Goal: Information Seeking & Learning: Find specific page/section

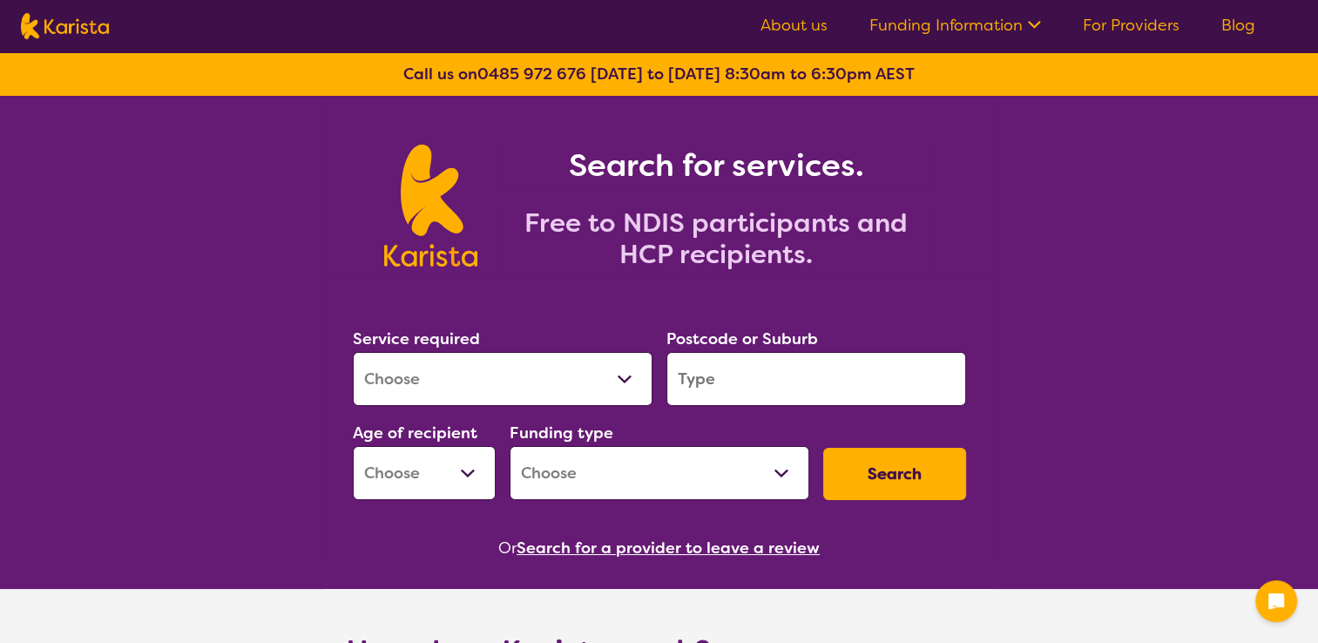
click at [510, 388] on select "Allied Health Assistant Assessment ([MEDICAL_DATA] or [MEDICAL_DATA]) Behaviour…" at bounding box center [503, 379] width 300 height 54
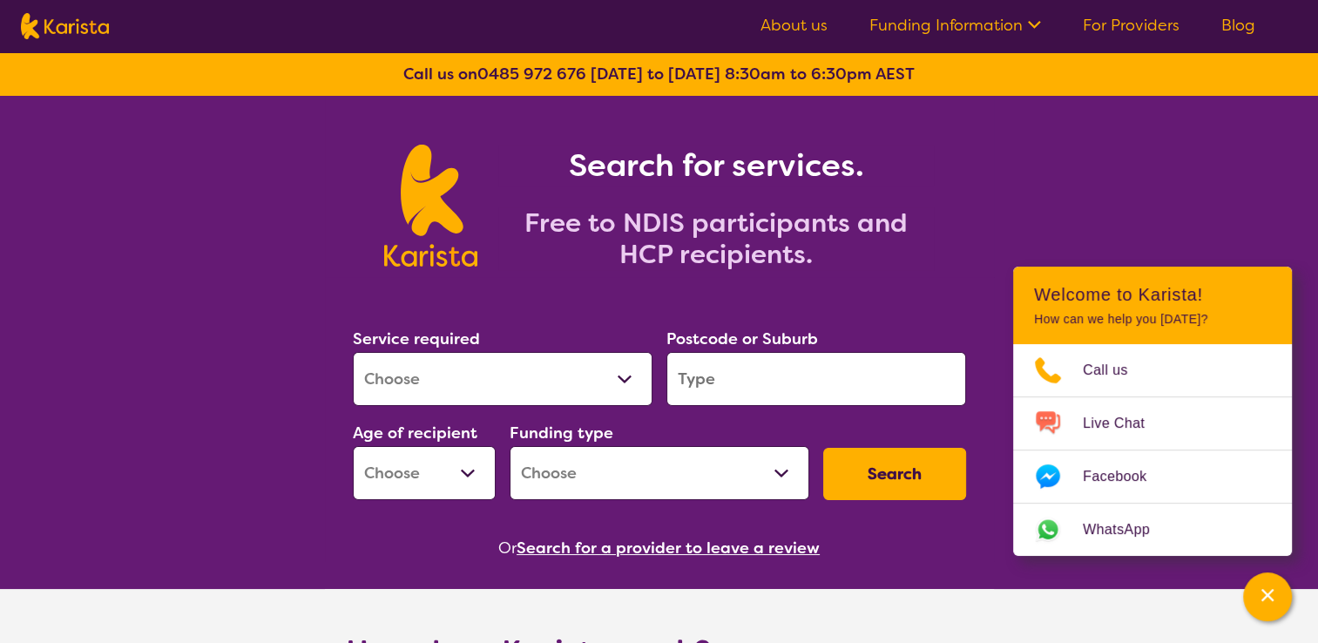
select select "[MEDICAL_DATA]"
click at [353, 352] on select "Allied Health Assistant Assessment ([MEDICAL_DATA] or [MEDICAL_DATA]) Behaviour…" at bounding box center [503, 379] width 300 height 54
click at [707, 376] on input "search" at bounding box center [816, 379] width 300 height 54
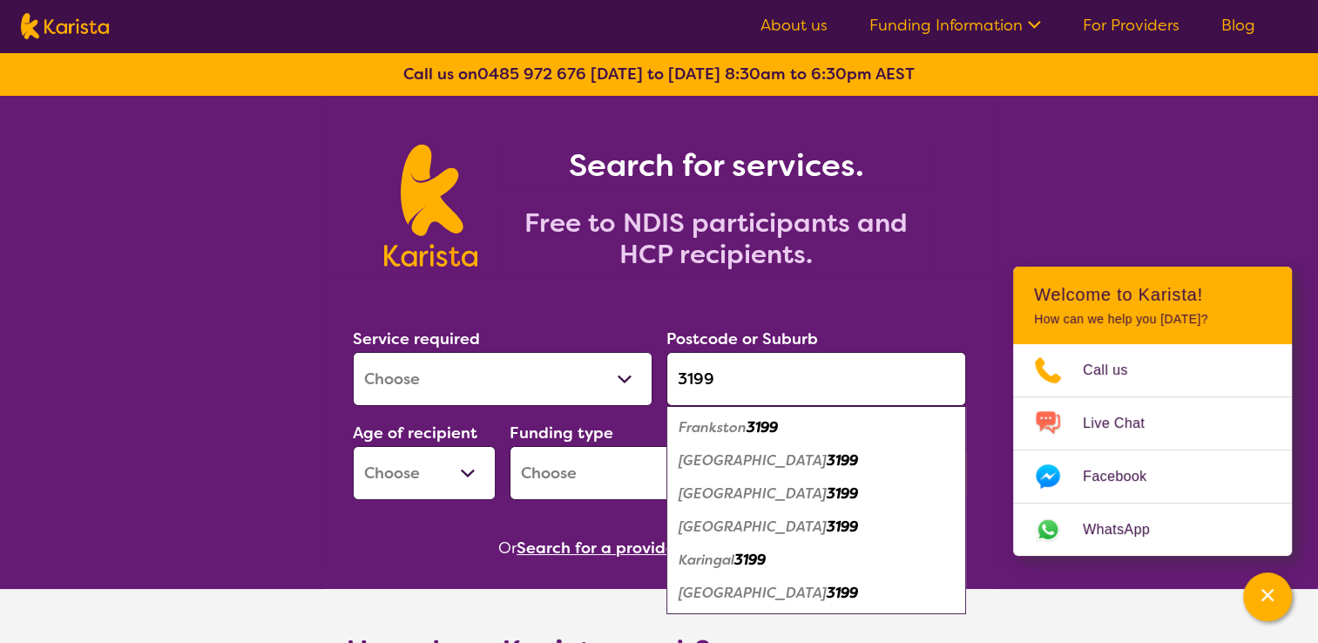
type input "3199"
click at [474, 472] on select "Early Childhood - 0 to 9 Child - 10 to 11 Adolescent - 12 to 17 Adult - 18 to 6…" at bounding box center [424, 473] width 143 height 54
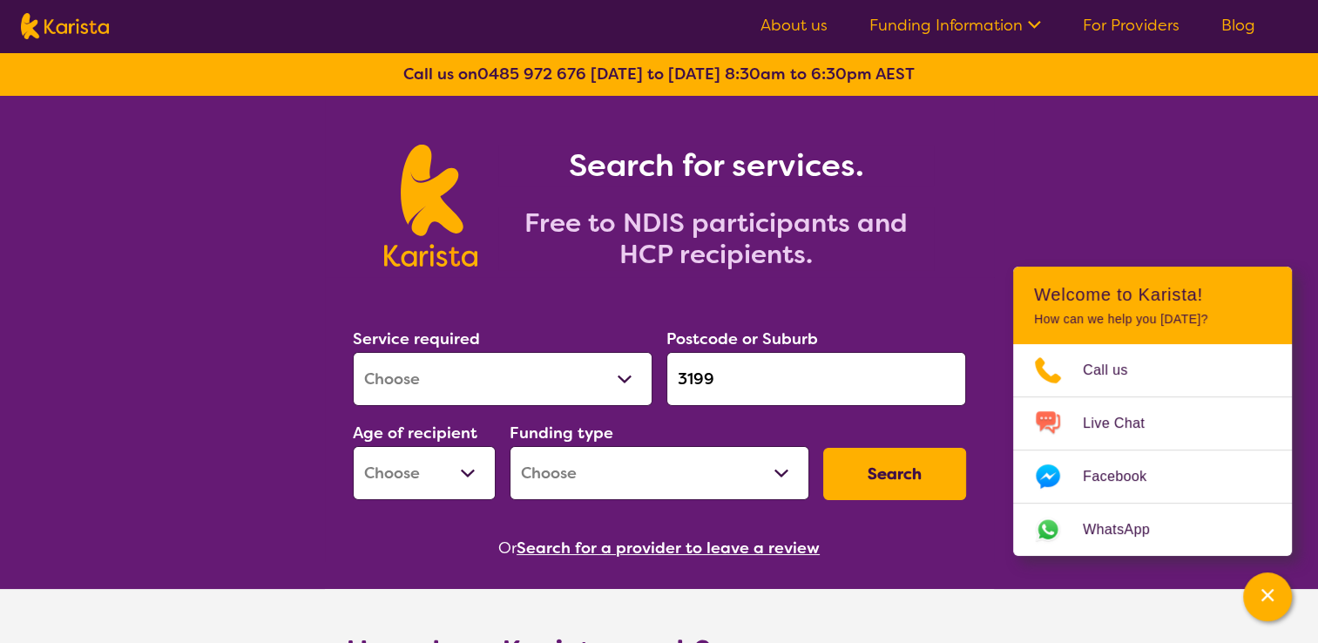
select select "EC"
click at [353, 446] on select "Early Childhood - 0 to 9 Child - 10 to 11 Adolescent - 12 to 17 Adult - 18 to 6…" at bounding box center [424, 473] width 143 height 54
click at [687, 465] on select "Home Care Package (HCP) National Disability Insurance Scheme (NDIS) I don't know" at bounding box center [660, 473] width 300 height 54
select select "NDIS"
click at [510, 446] on select "Home Care Package (HCP) National Disability Insurance Scheme (NDIS) I don't know" at bounding box center [660, 473] width 300 height 54
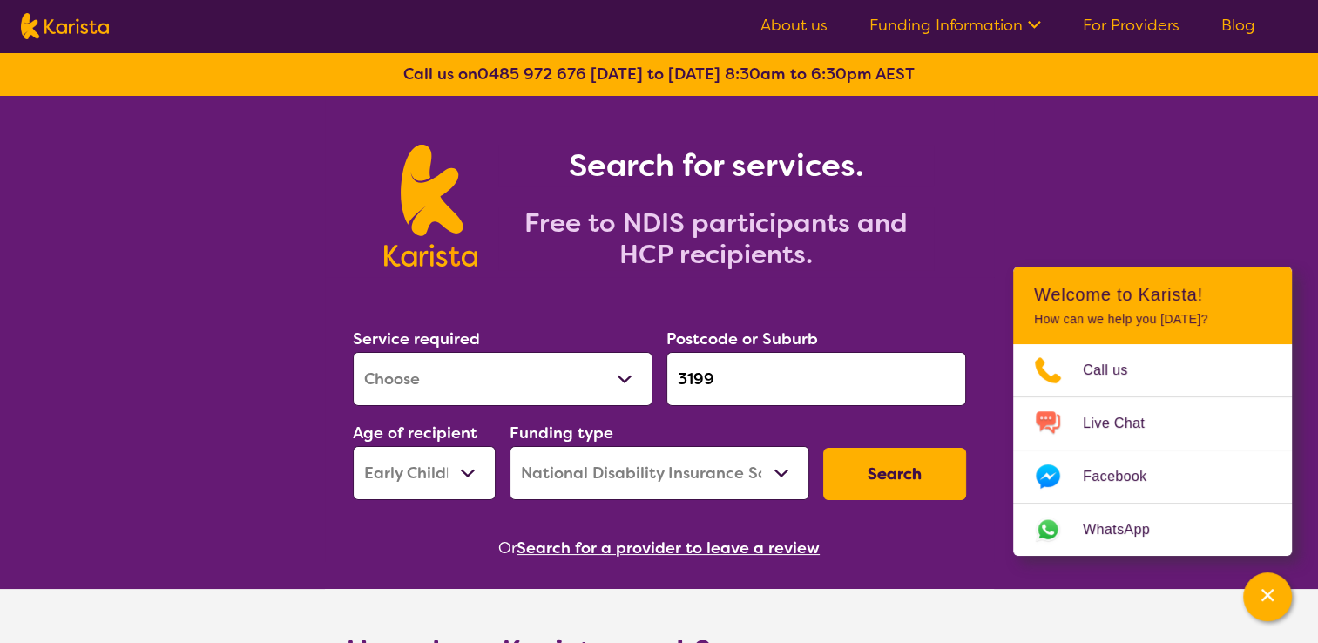
click at [859, 496] on button "Search" at bounding box center [894, 474] width 143 height 52
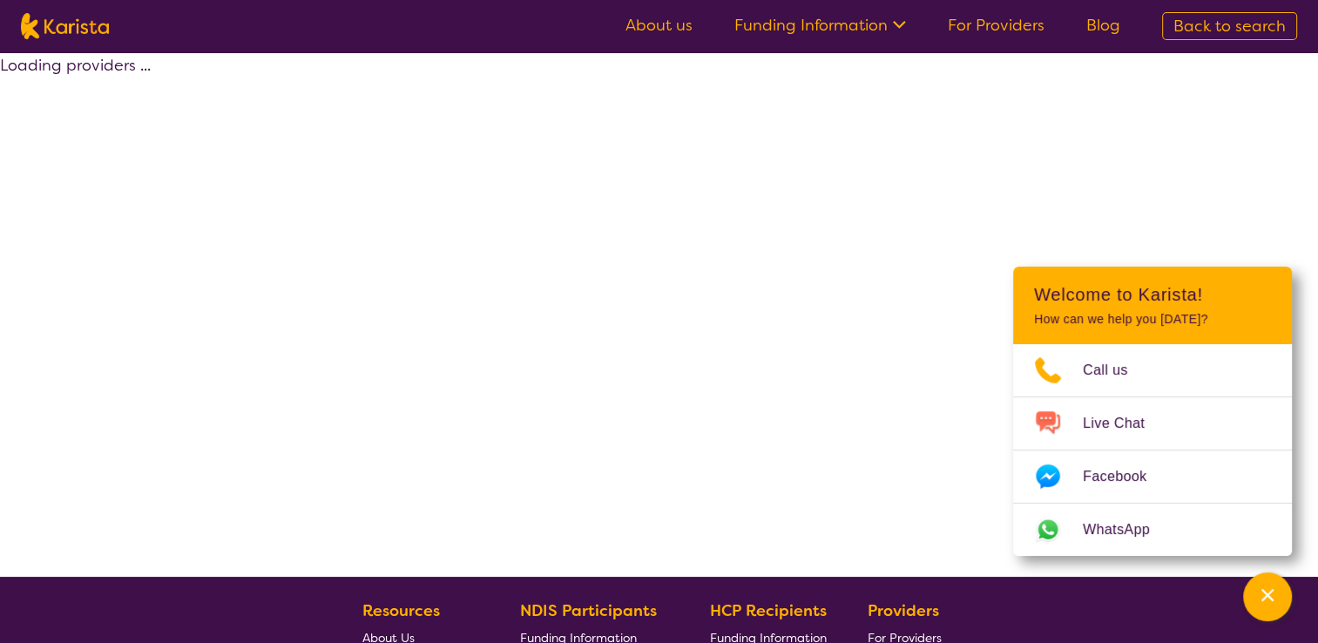
select select "by_score"
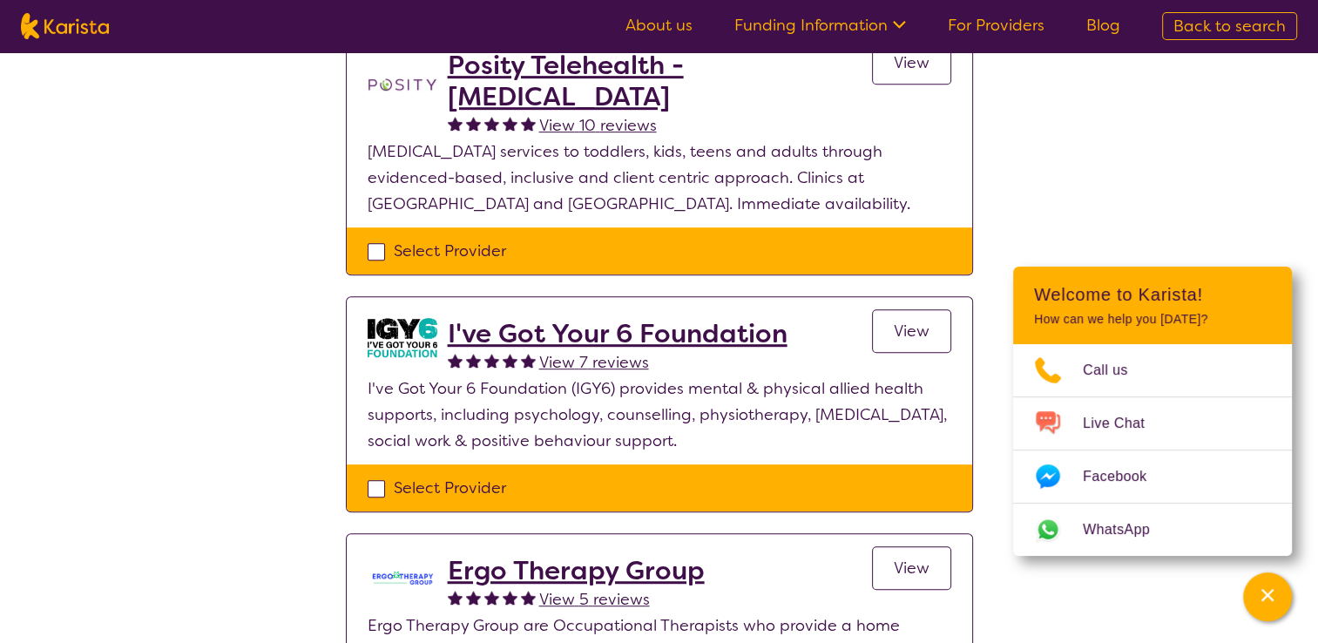
scroll to position [871, 0]
